Goal: Check status: Check status

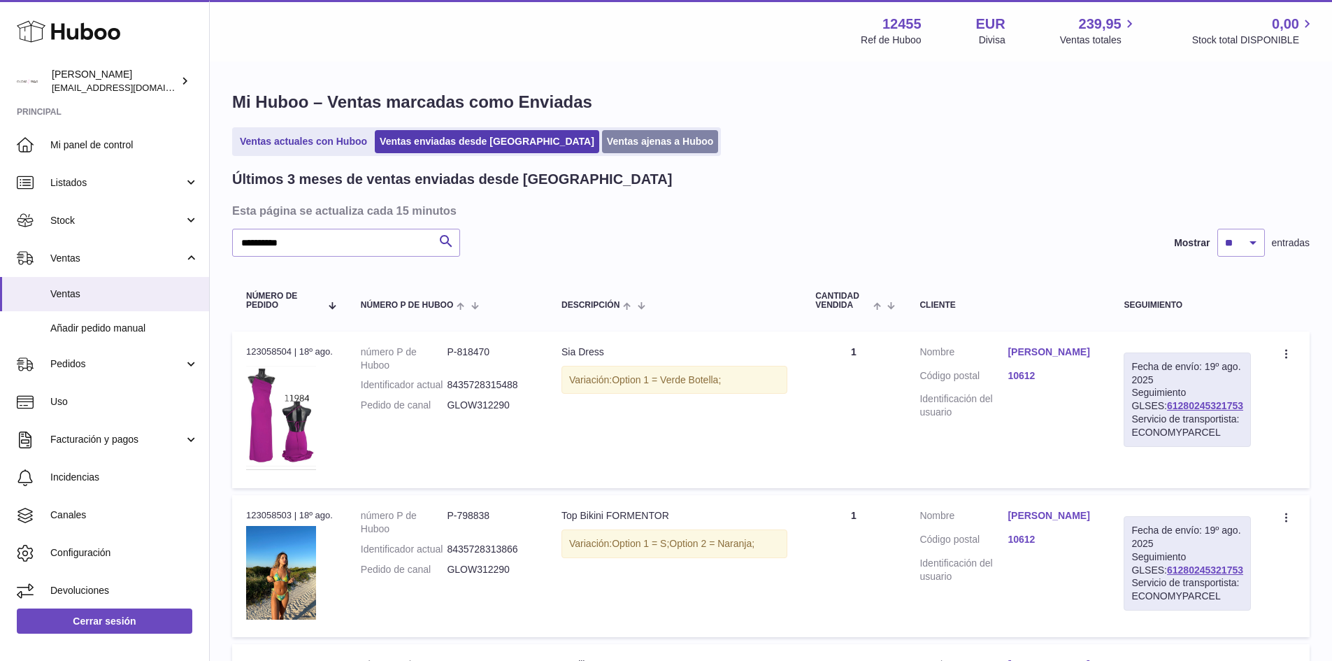
drag, startPoint x: 0, startPoint y: 0, endPoint x: 605, endPoint y: 138, distance: 620.8
click at [605, 138] on link "Ventas ajenas a Huboo" at bounding box center [660, 141] width 117 height 23
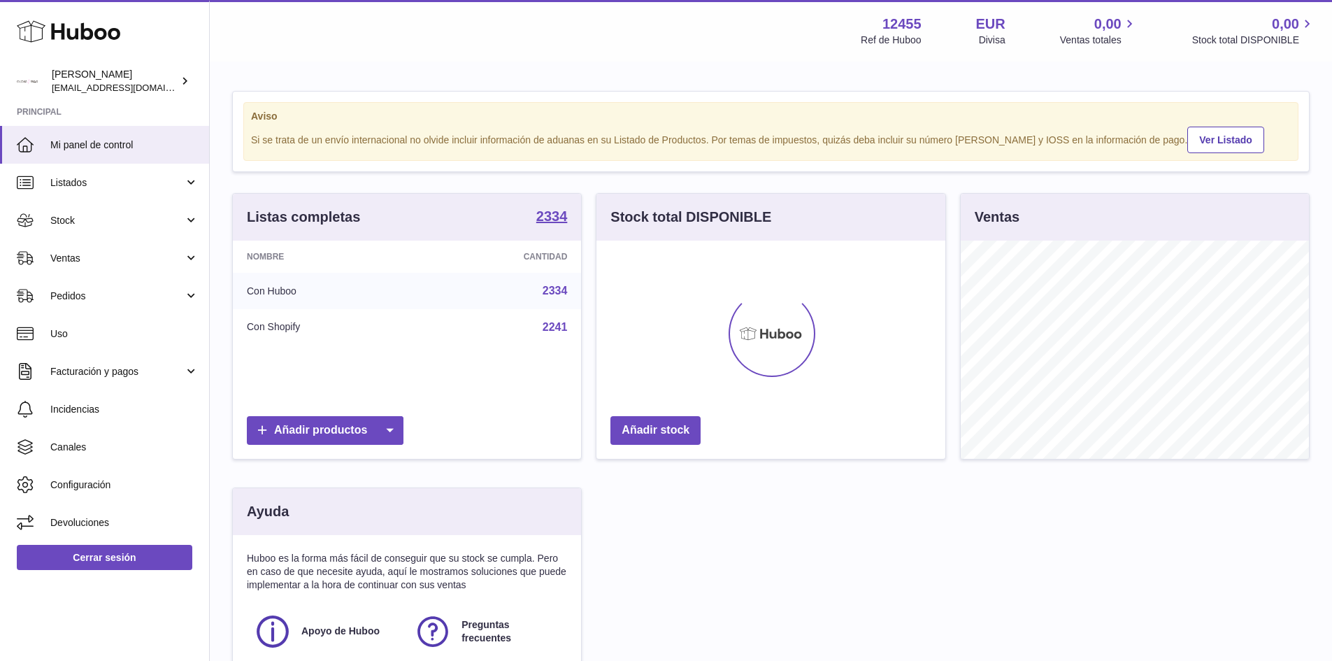
scroll to position [218, 349]
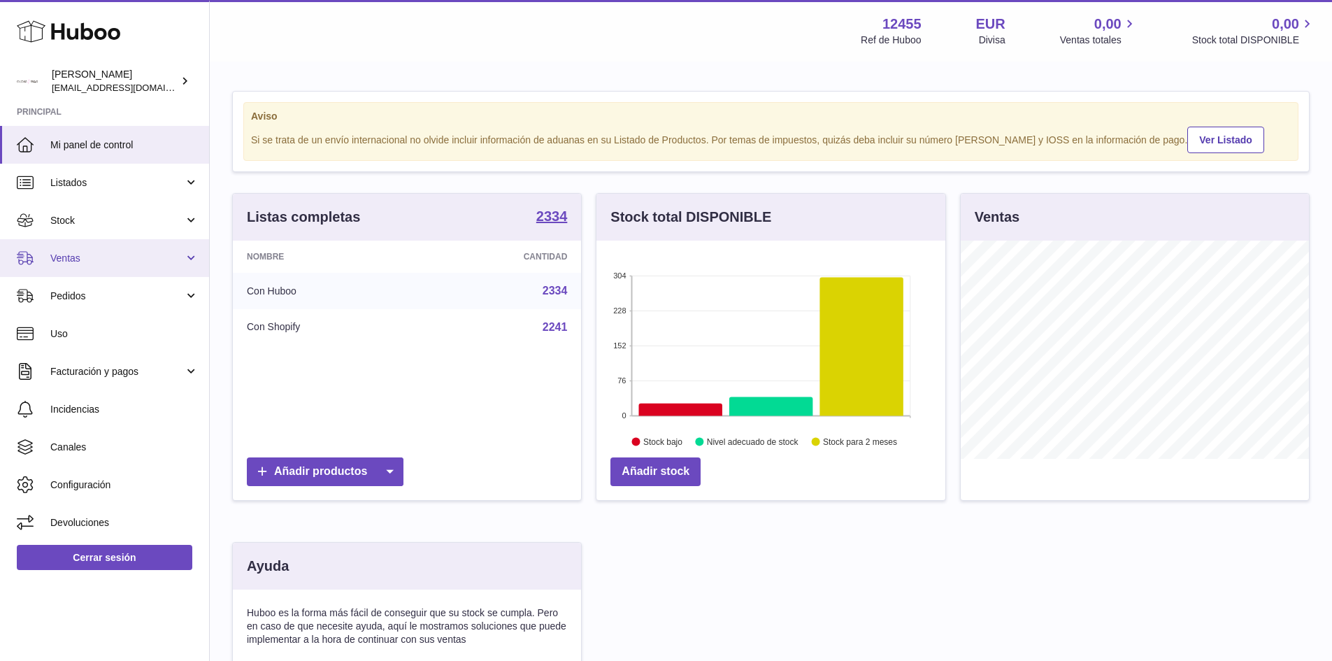
click at [101, 239] on link "Ventas" at bounding box center [104, 258] width 209 height 38
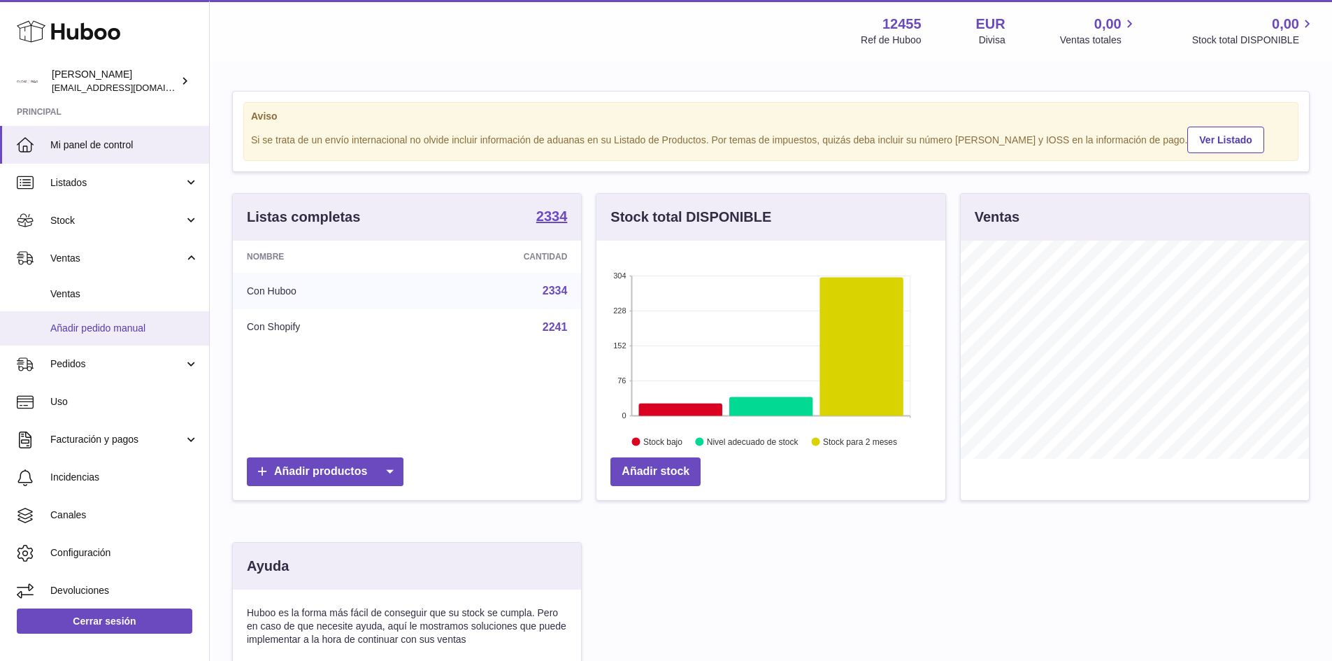
click at [50, 315] on link "Añadir pedido manual" at bounding box center [104, 328] width 209 height 34
click at [60, 294] on span "Ventas" at bounding box center [124, 293] width 148 height 13
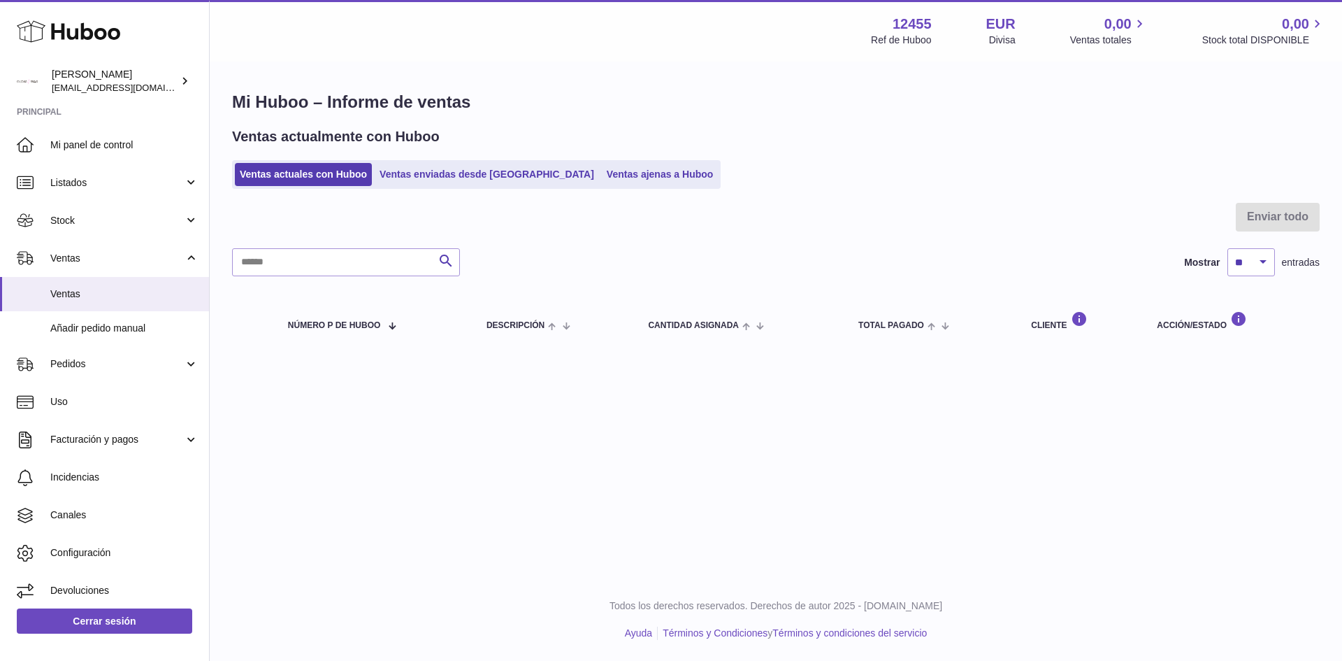
click at [601, 203] on div at bounding box center [776, 225] width 1088 height 45
click at [599, 187] on ul "Ventas actuales con Huboo Ventas enviadas desde Huboo Ventas ajenas a Huboo" at bounding box center [476, 174] width 489 height 29
click at [602, 179] on link "Ventas ajenas a Huboo" at bounding box center [660, 174] width 117 height 23
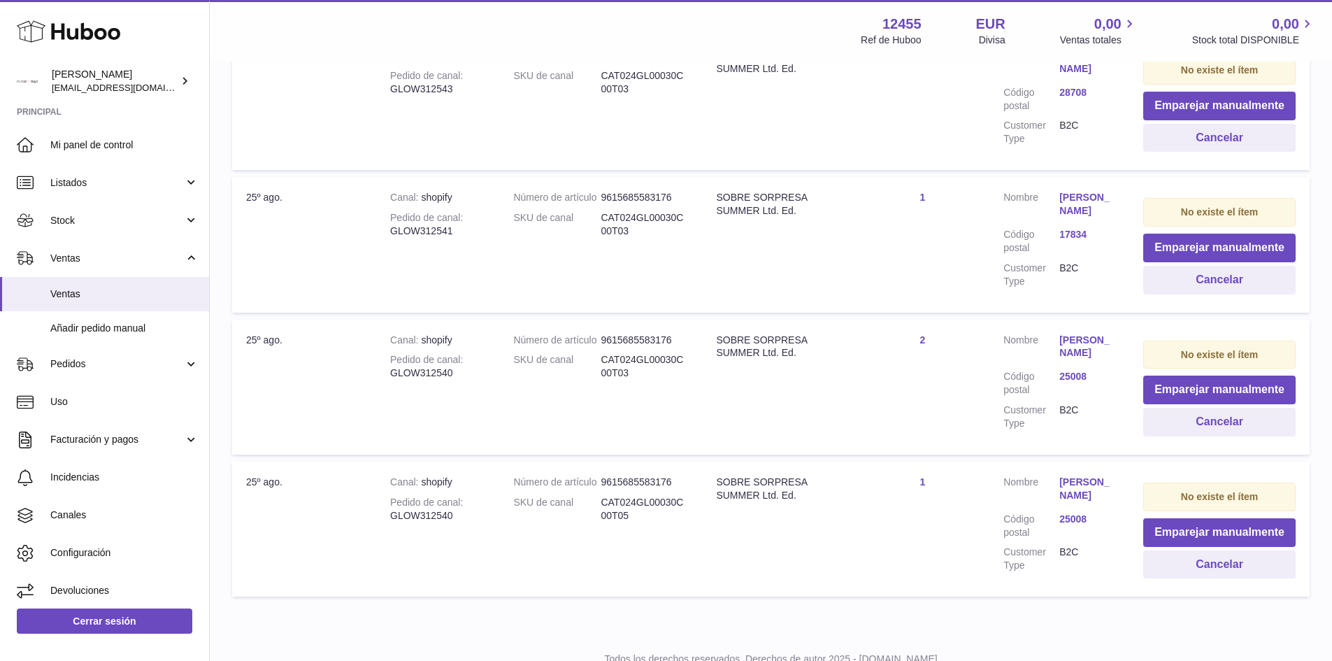
scroll to position [391, 0]
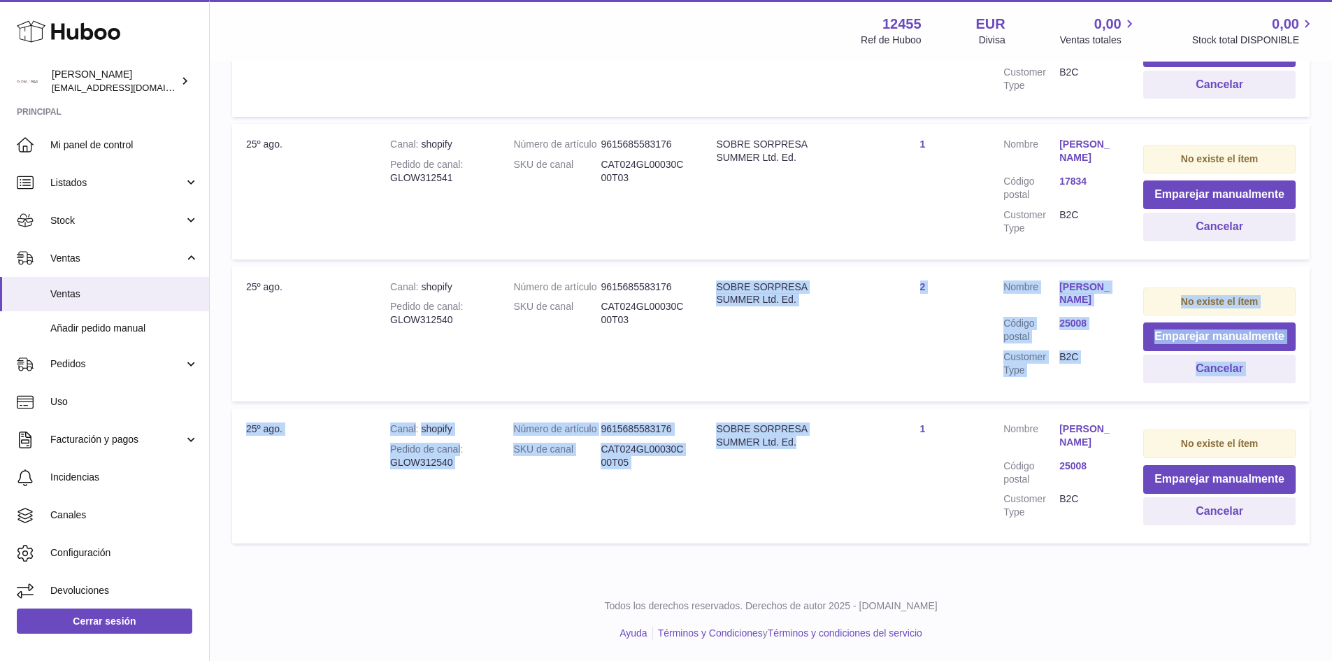
drag, startPoint x: 813, startPoint y: 447, endPoint x: 663, endPoint y: 396, distance: 158.5
click at [663, 394] on tbody "Fecha de importación 25º ago. Canal shopify Pedido de canal GLOW312543 Número d…" at bounding box center [770, 262] width 1077 height 561
click at [763, 480] on td "Denominación SOBRE SORPRESA SUMMER Ltd. Ed." at bounding box center [778, 475] width 153 height 135
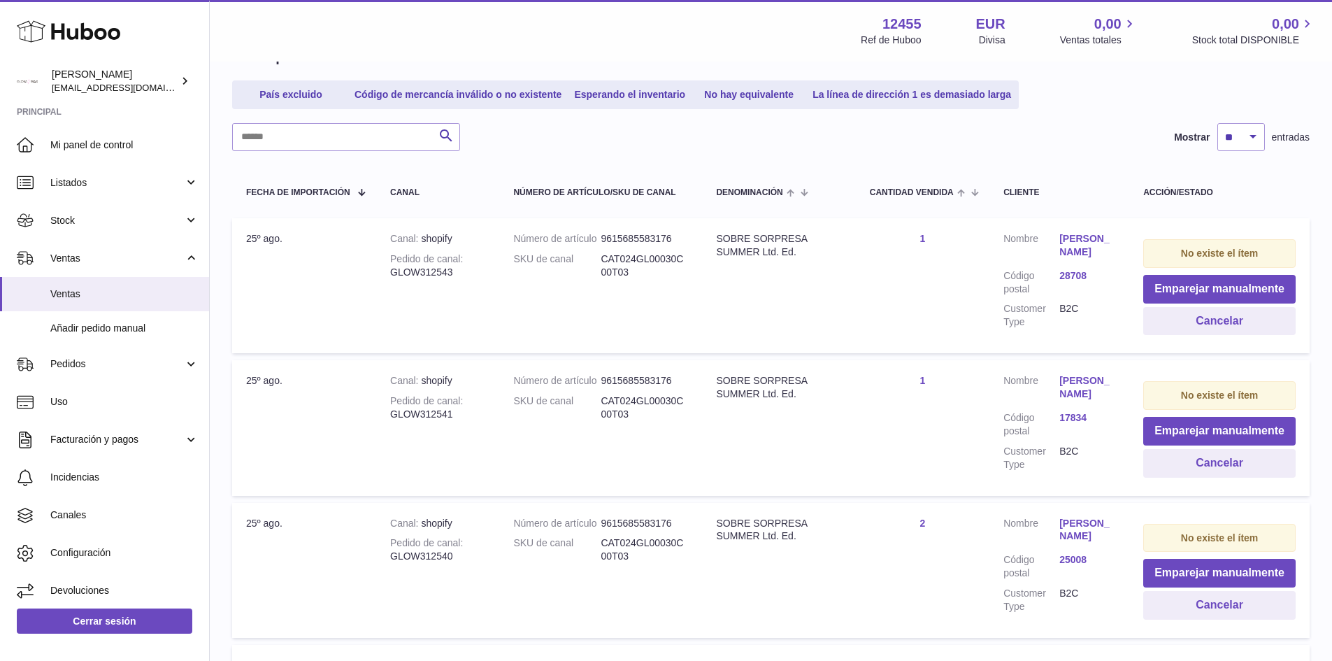
scroll to position [0, 0]
